Goal: Find specific page/section: Find specific page/section

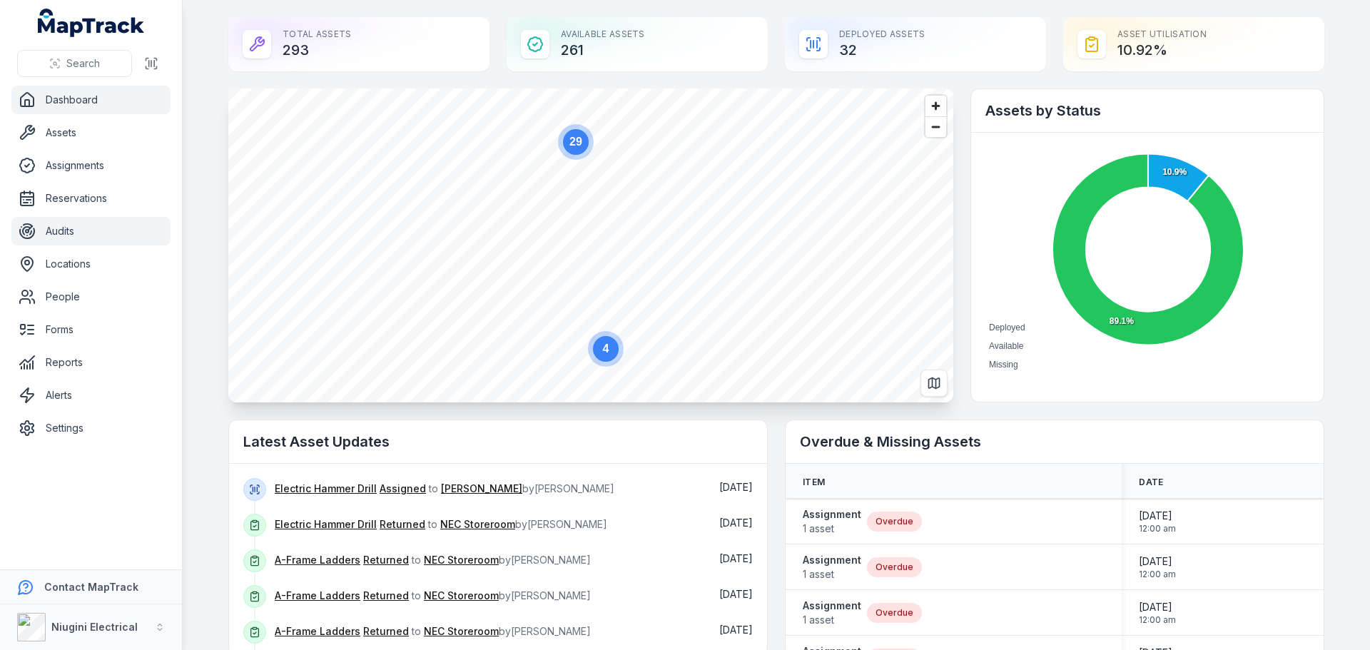
click at [69, 238] on link "Audits" at bounding box center [90, 231] width 159 height 29
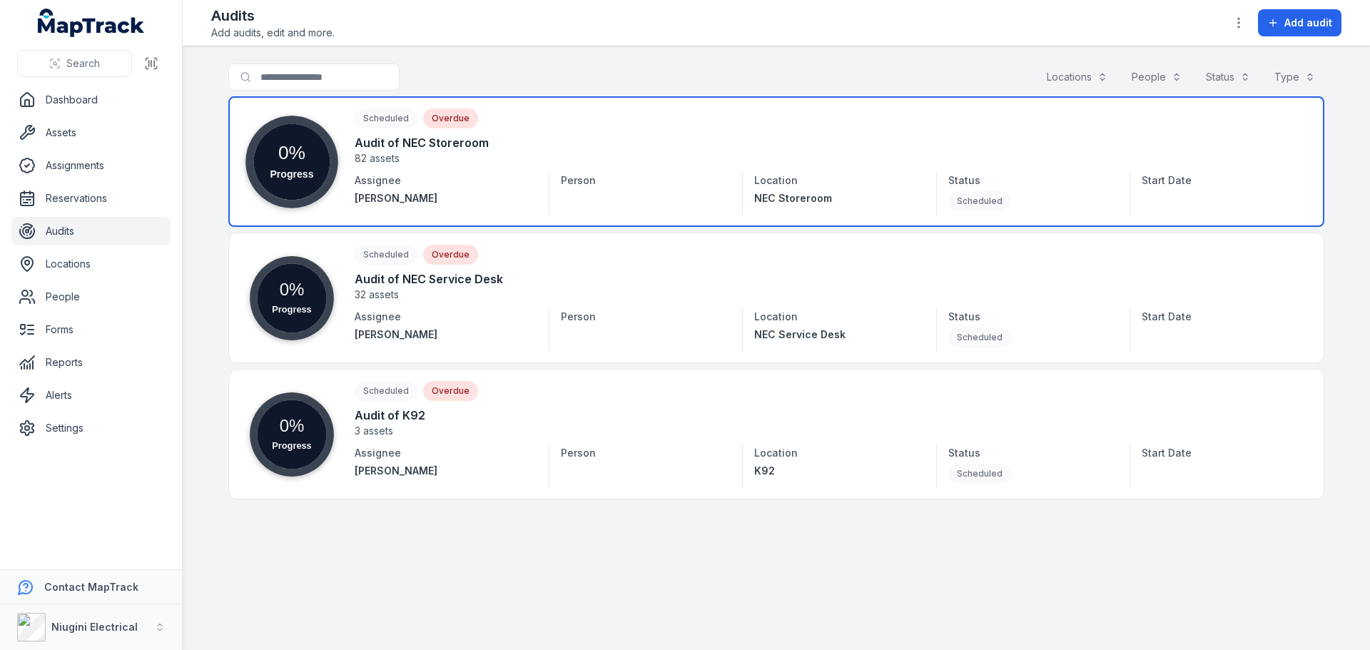
click at [367, 151] on link at bounding box center [776, 161] width 1096 height 131
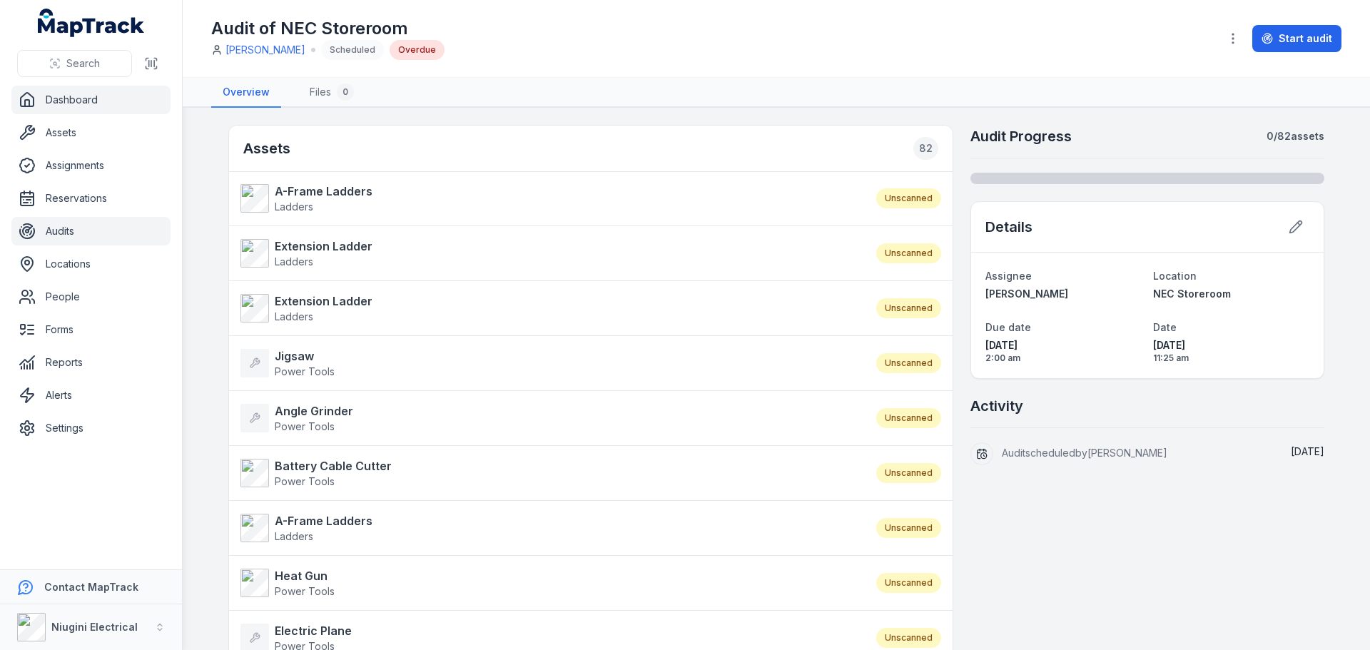
click at [83, 102] on link "Dashboard" at bounding box center [90, 100] width 159 height 29
